Goal: Check status

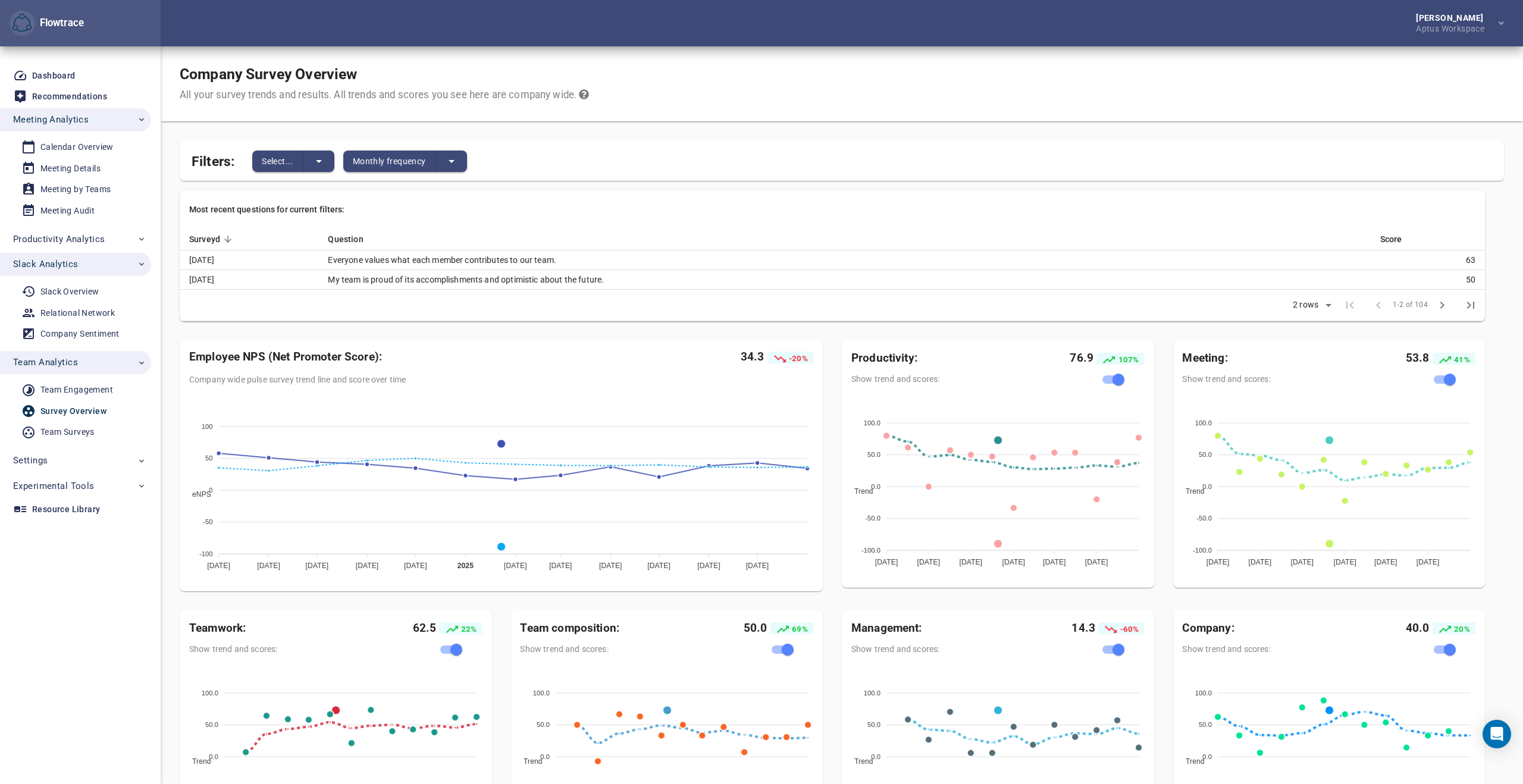
click at [459, 278] on td "My team is proud of its accomplishments and optimistic about the future." at bounding box center [845, 280] width 1052 height 20
click at [540, 278] on td "My team is proud of its accomplishments and optimistic about the future." at bounding box center [845, 280] width 1052 height 20
click at [459, 276] on td "My team is proud of its accomplishments and optimistic about the future." at bounding box center [845, 280] width 1052 height 20
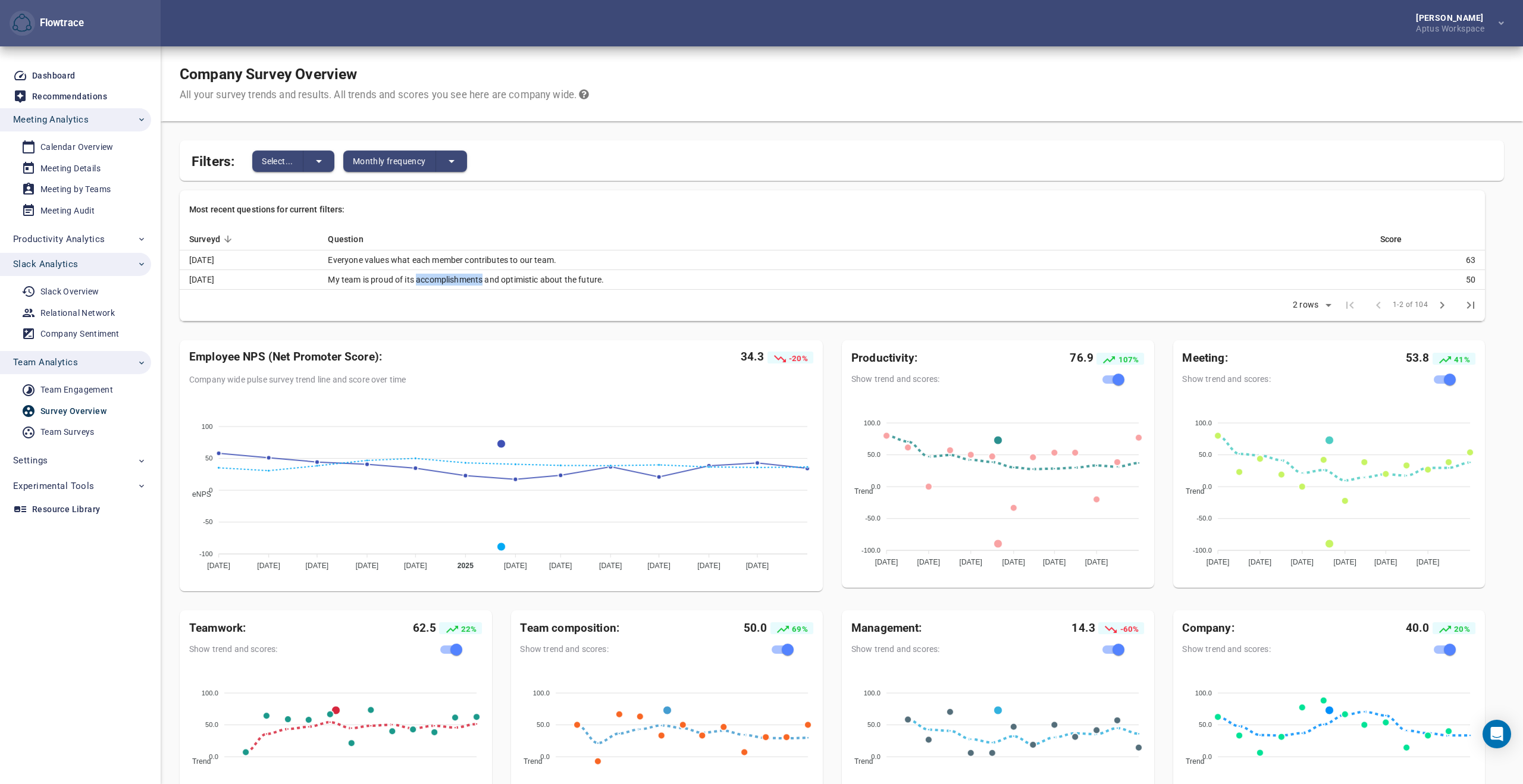
click at [459, 276] on td "My team is proud of its accomplishments and optimistic about the future." at bounding box center [845, 280] width 1052 height 20
click at [461, 276] on td "My team is proud of its accomplishments and optimistic about the future." at bounding box center [845, 280] width 1052 height 20
